Goal: Find specific page/section: Find specific page/section

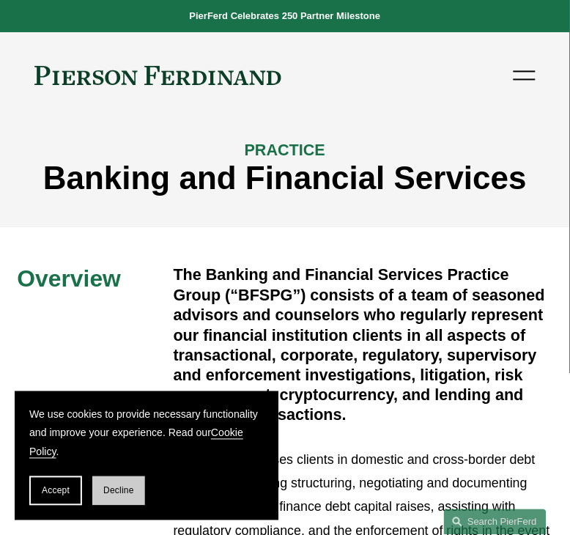
click at [119, 485] on button "Decline" at bounding box center [118, 490] width 53 height 29
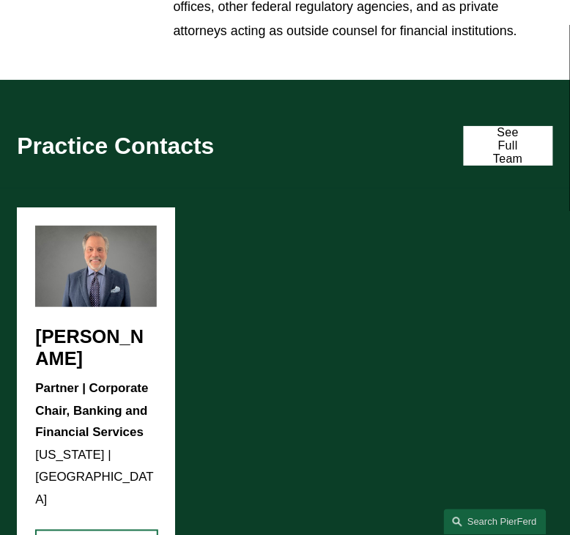
scroll to position [1464, 0]
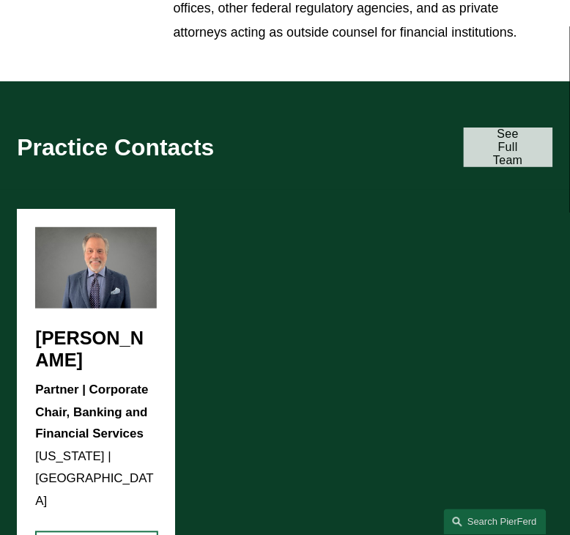
click at [514, 156] on link "See Full Team" at bounding box center [508, 147] width 89 height 40
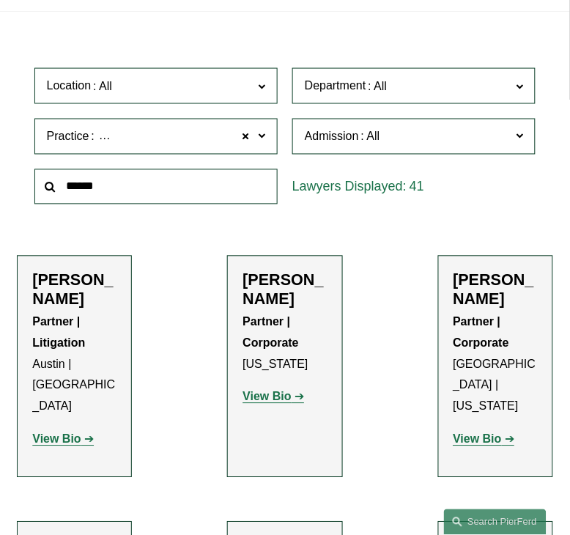
scroll to position [274, 0]
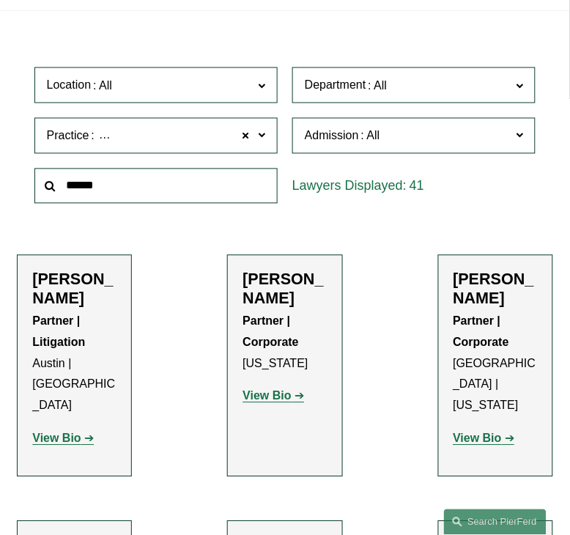
click at [232, 128] on label "Practice Banking and Financial Services" at bounding box center [155, 136] width 243 height 36
click at [0, 0] on link "Banking and Financial Services" at bounding box center [0, 0] width 0 height 0
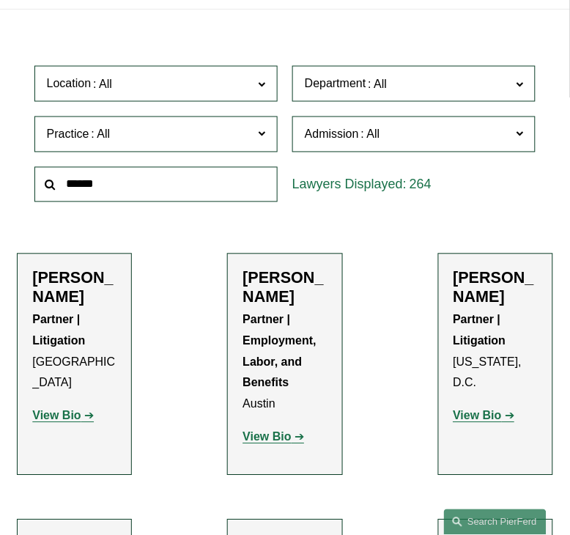
scroll to position [275, 0]
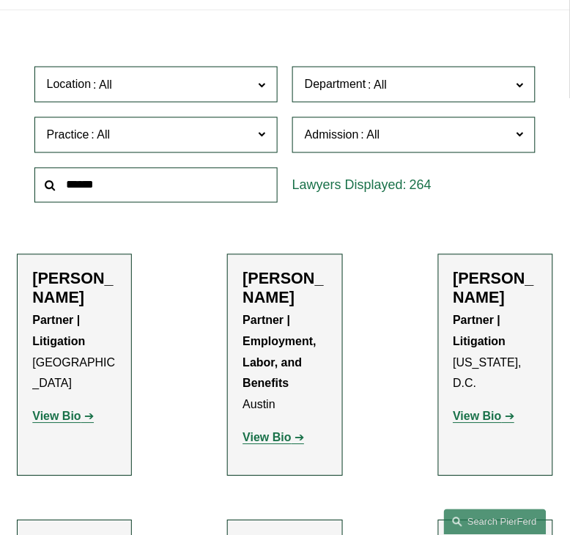
click at [223, 141] on span "Practice" at bounding box center [148, 135] width 203 height 20
click at [0, 0] on link "Banking and Financial Services" at bounding box center [0, 0] width 0 height 0
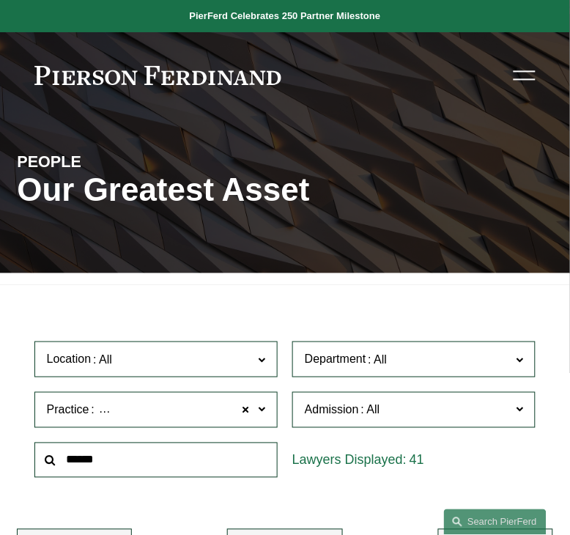
click at [288, 135] on div "PEOPLE Our Greatest Asset" at bounding box center [285, 195] width 570 height 155
